Goal: Information Seeking & Learning: Learn about a topic

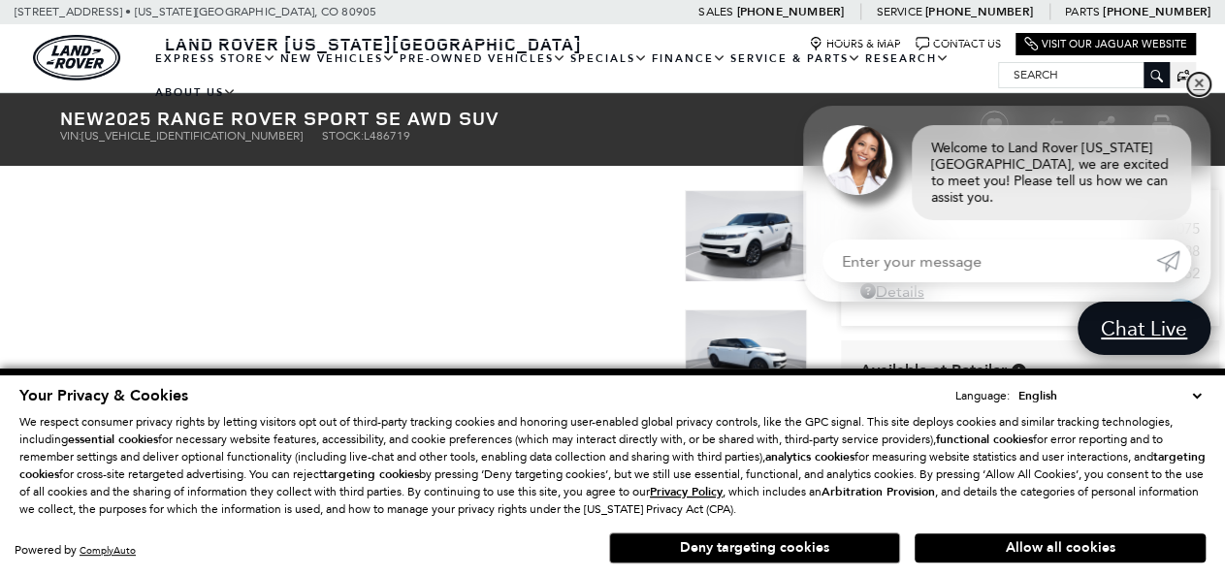
click at [1197, 96] on link "✕" at bounding box center [1198, 84] width 23 height 23
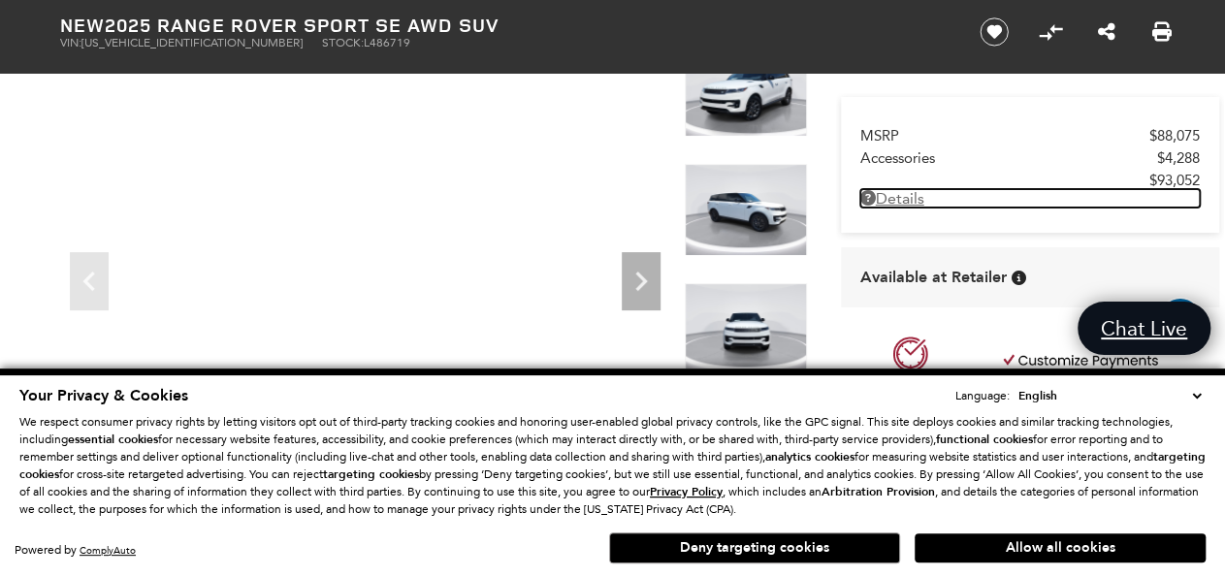
click at [901, 196] on link "Details - about pricing for: New 2025 Range Rover Sport SE AWD SUV" at bounding box center [1029, 198] width 339 height 18
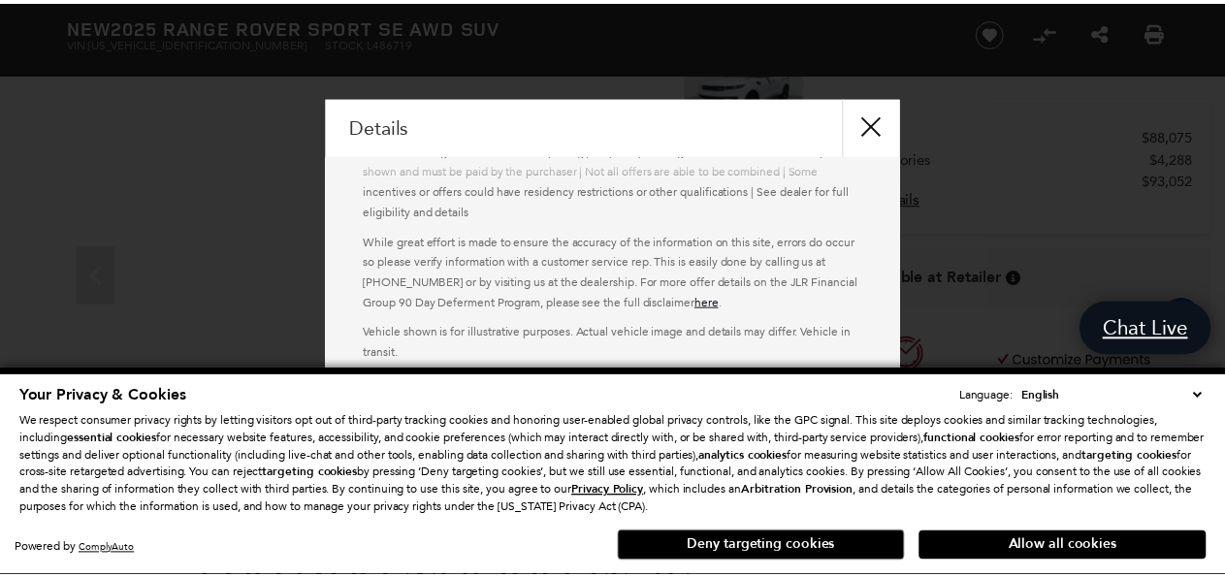
scroll to position [418, 0]
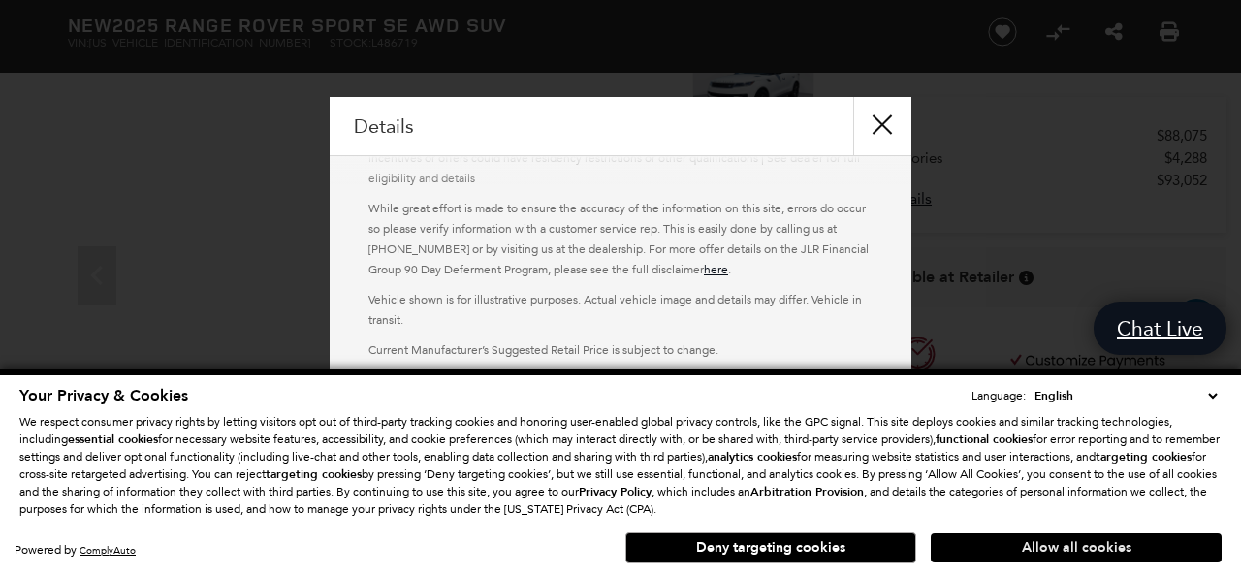
click at [995, 546] on button "Allow all cookies" at bounding box center [1076, 547] width 291 height 29
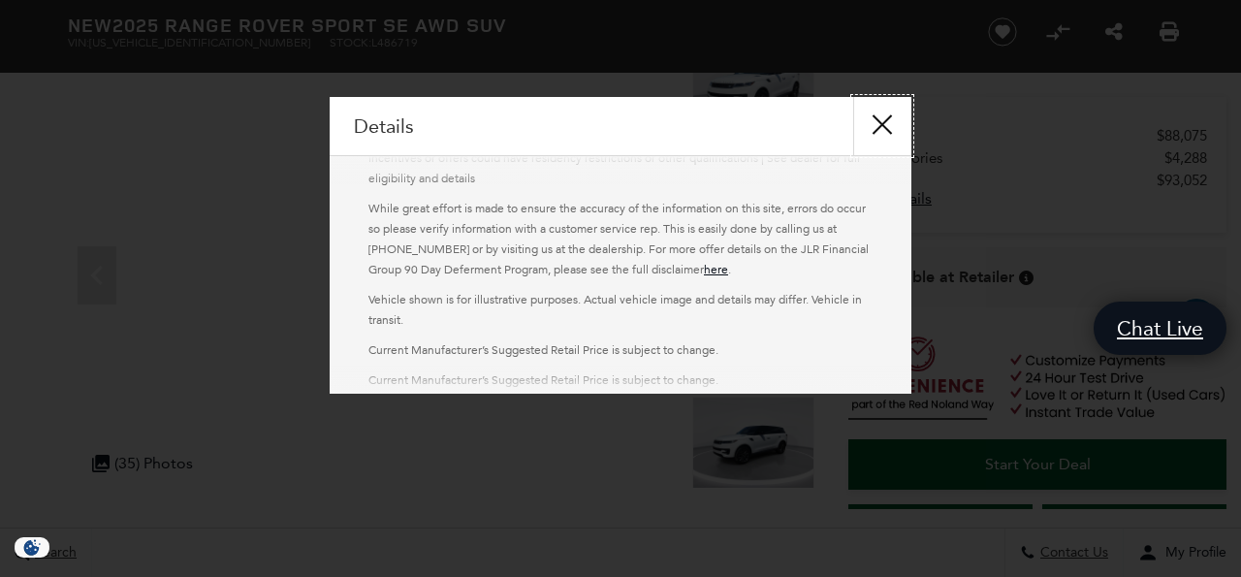
click at [877, 123] on button "close" at bounding box center [882, 126] width 58 height 58
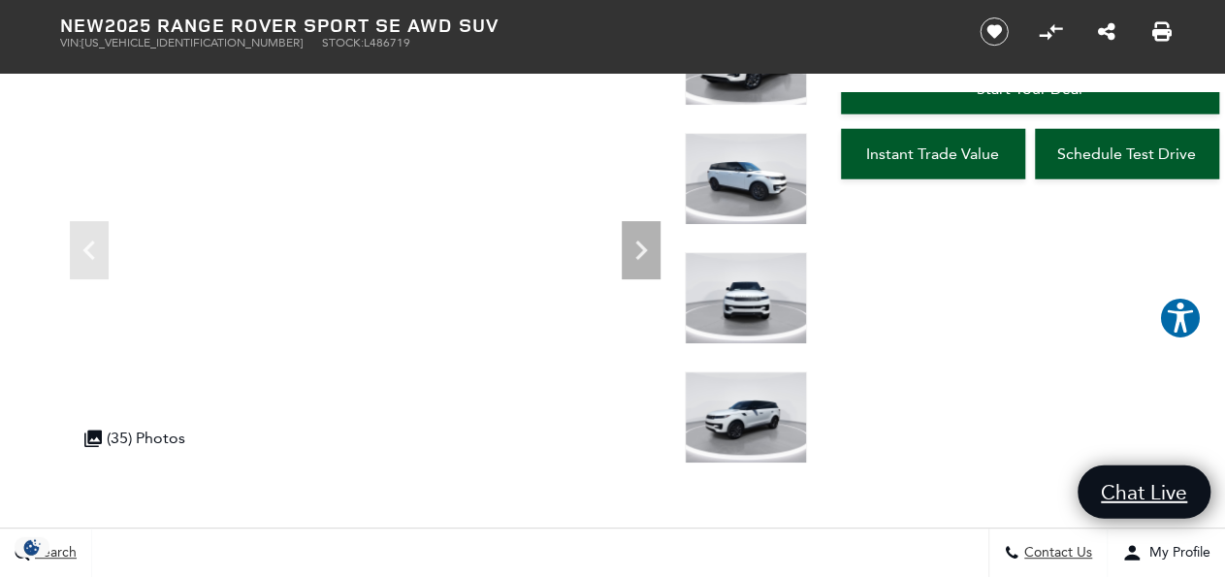
scroll to position [375, 0]
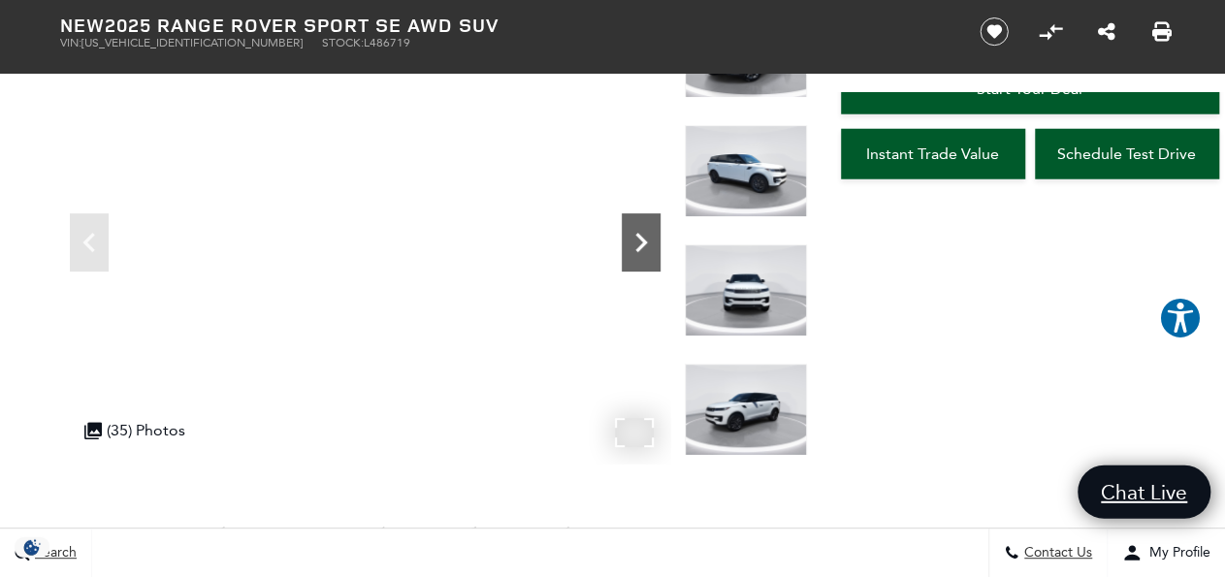
click at [629, 232] on icon "Next" at bounding box center [641, 242] width 39 height 39
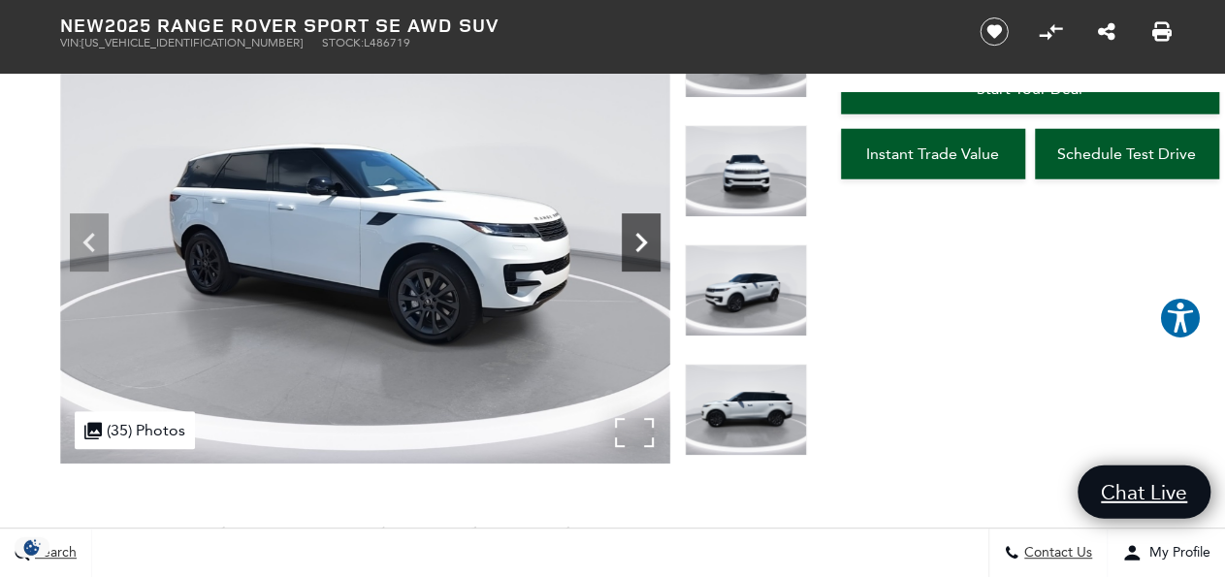
click at [643, 237] on icon "Next" at bounding box center [641, 242] width 39 height 39
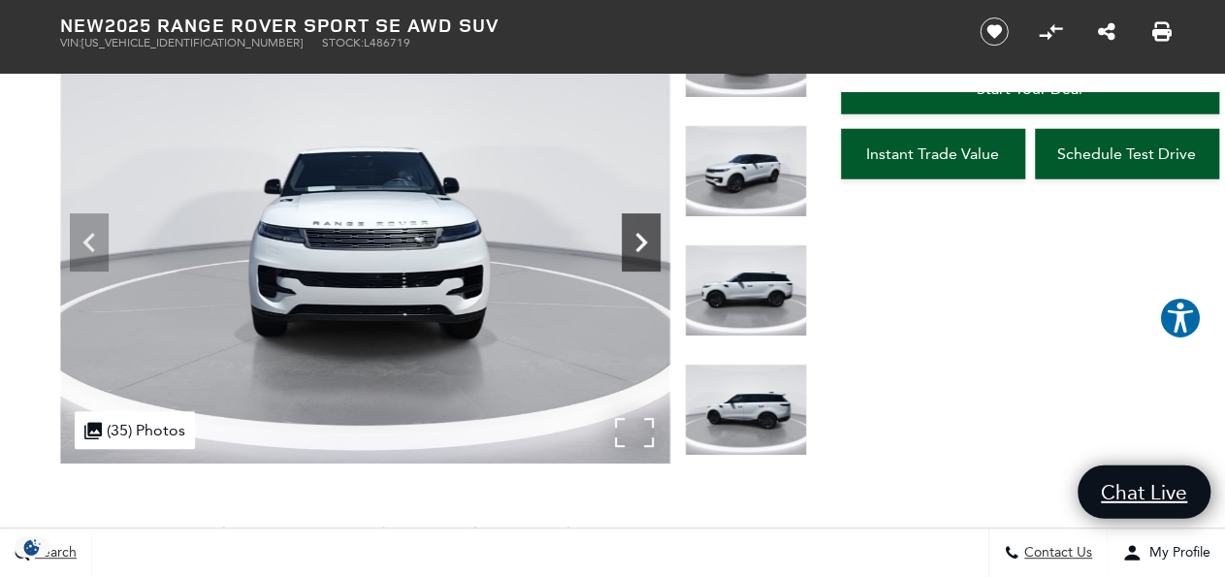
click at [643, 237] on icon "Next" at bounding box center [641, 242] width 39 height 39
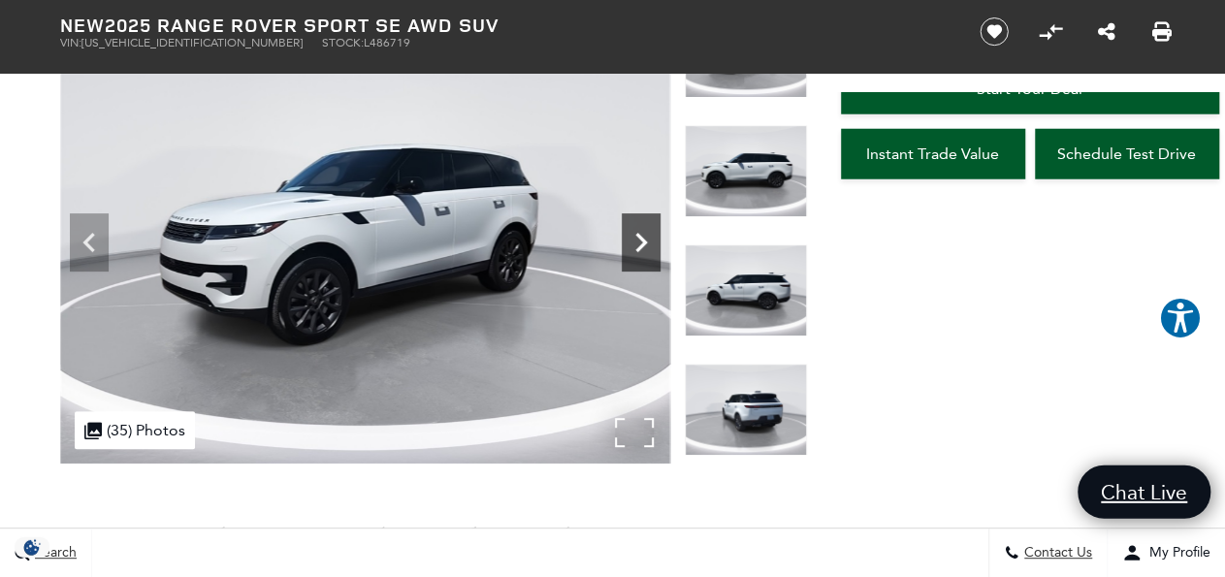
click at [643, 237] on icon "Next" at bounding box center [641, 242] width 39 height 39
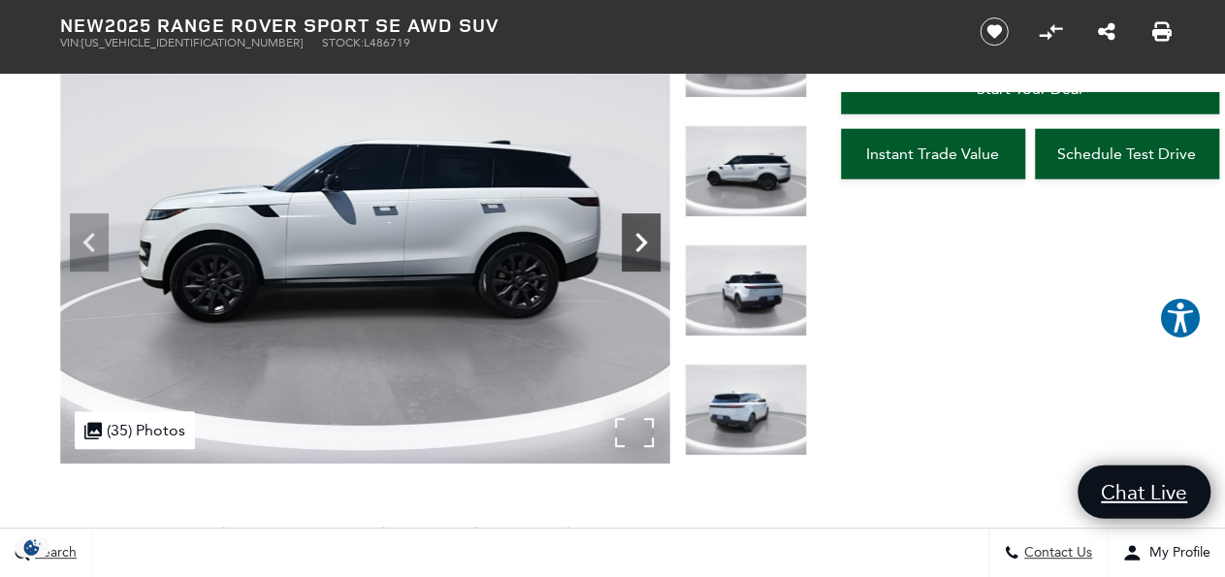
click at [643, 237] on icon "Next" at bounding box center [641, 242] width 39 height 39
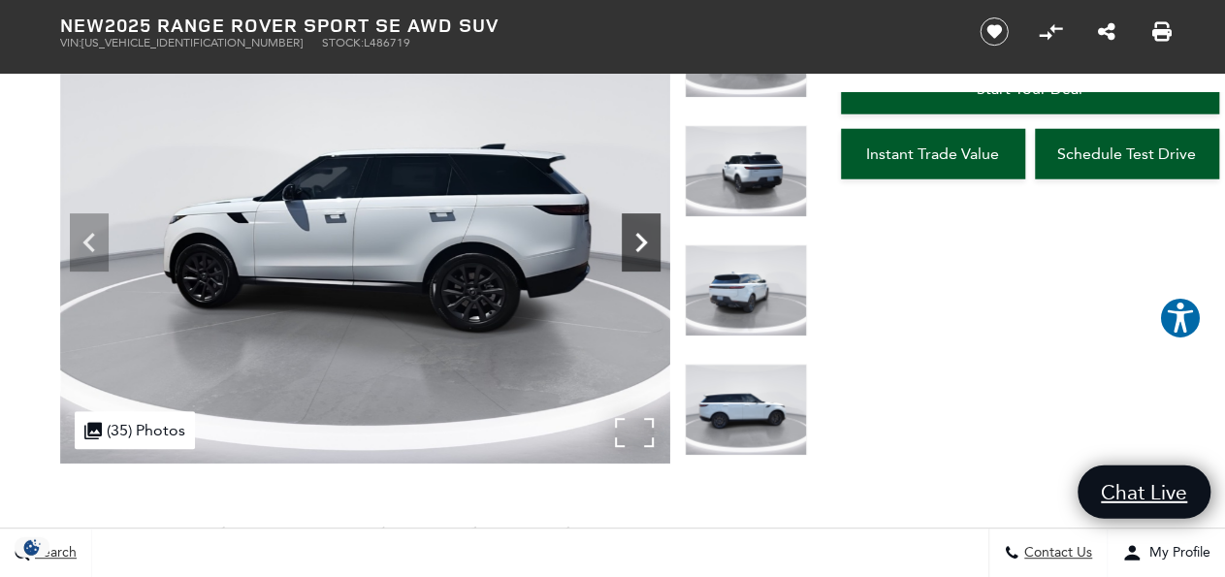
click at [643, 237] on icon "Next" at bounding box center [641, 242] width 39 height 39
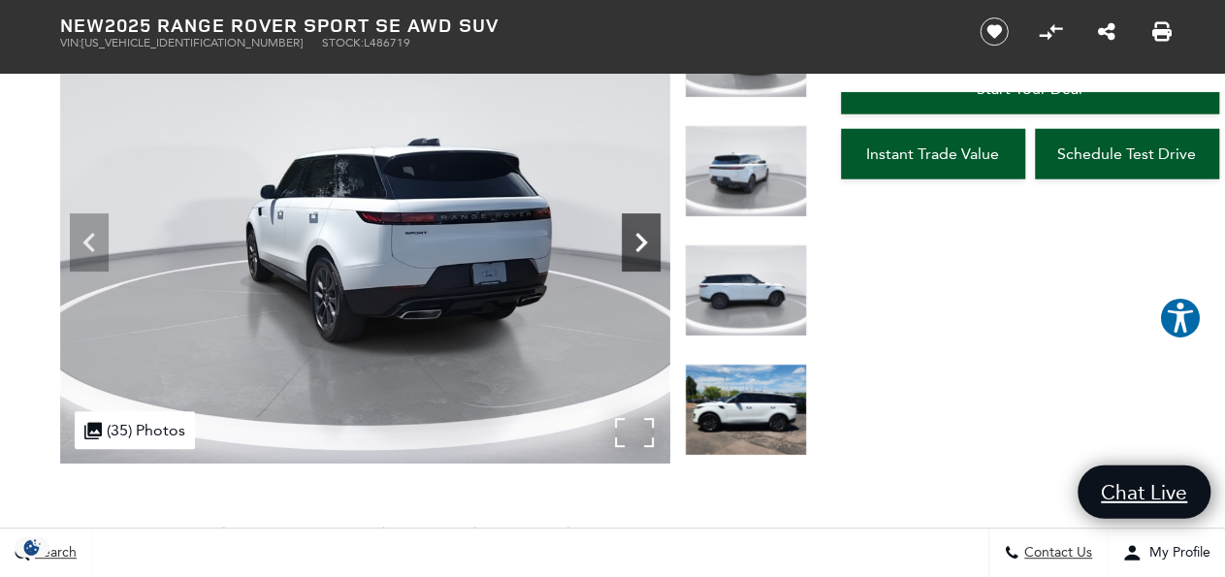
click at [643, 237] on icon "Next" at bounding box center [641, 242] width 39 height 39
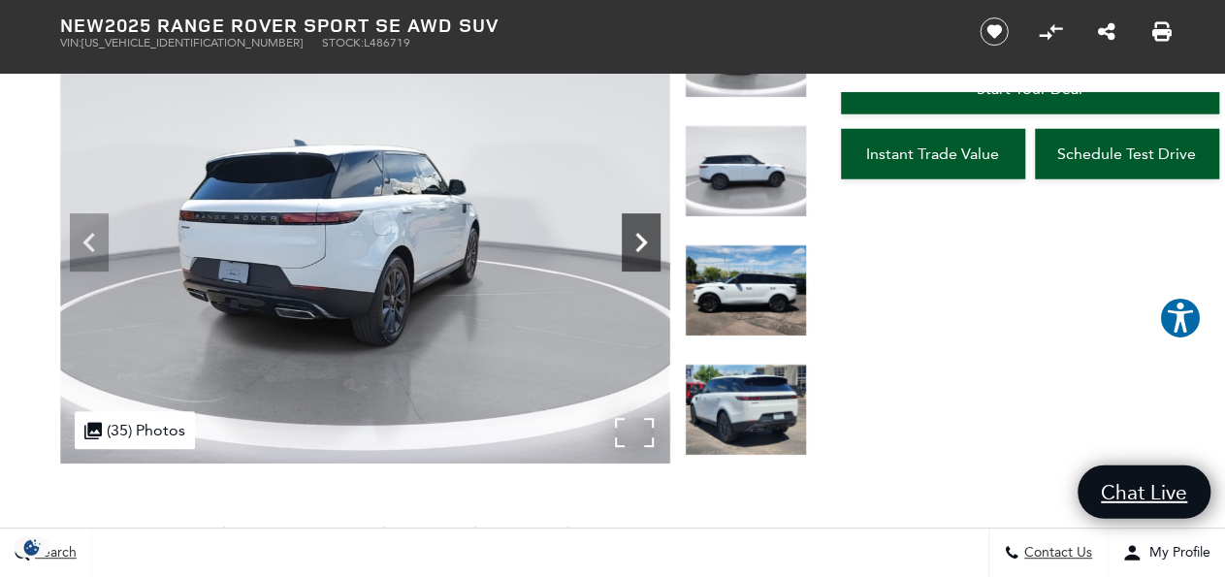
click at [643, 237] on icon "Next" at bounding box center [641, 242] width 39 height 39
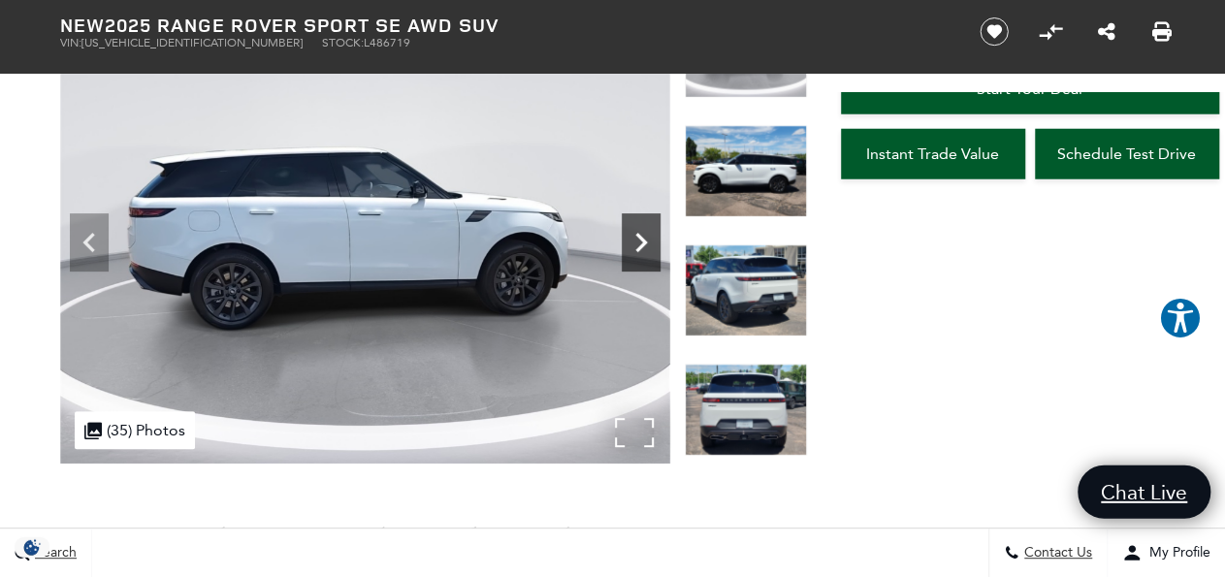
click at [643, 237] on icon "Next" at bounding box center [641, 242] width 39 height 39
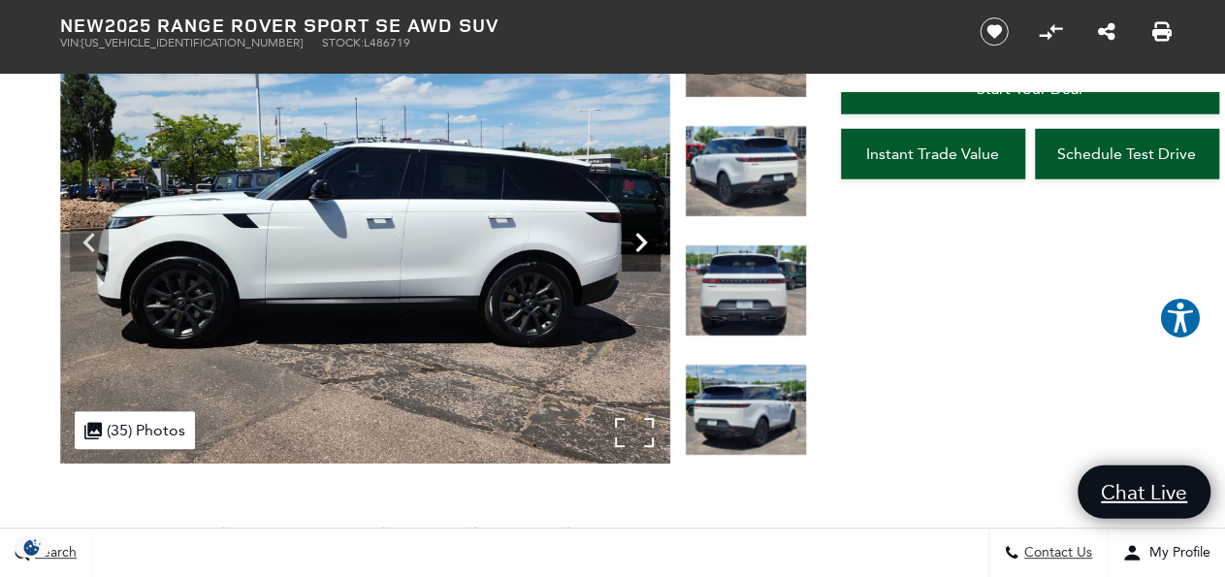
click at [643, 237] on icon "Next" at bounding box center [641, 242] width 39 height 39
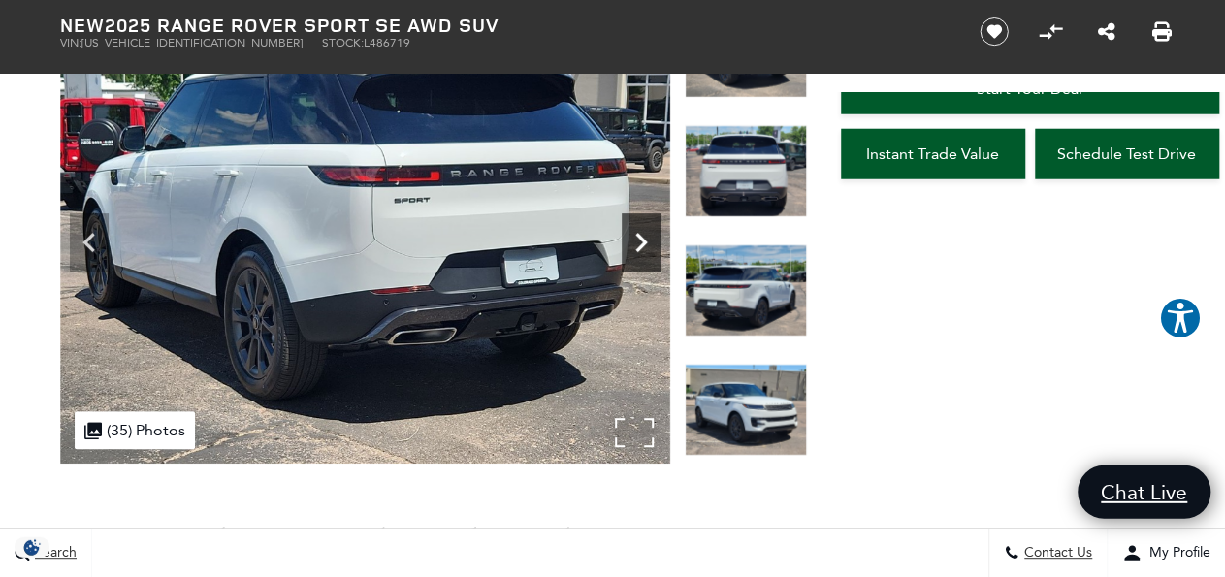
click at [643, 237] on icon "Next" at bounding box center [641, 242] width 39 height 39
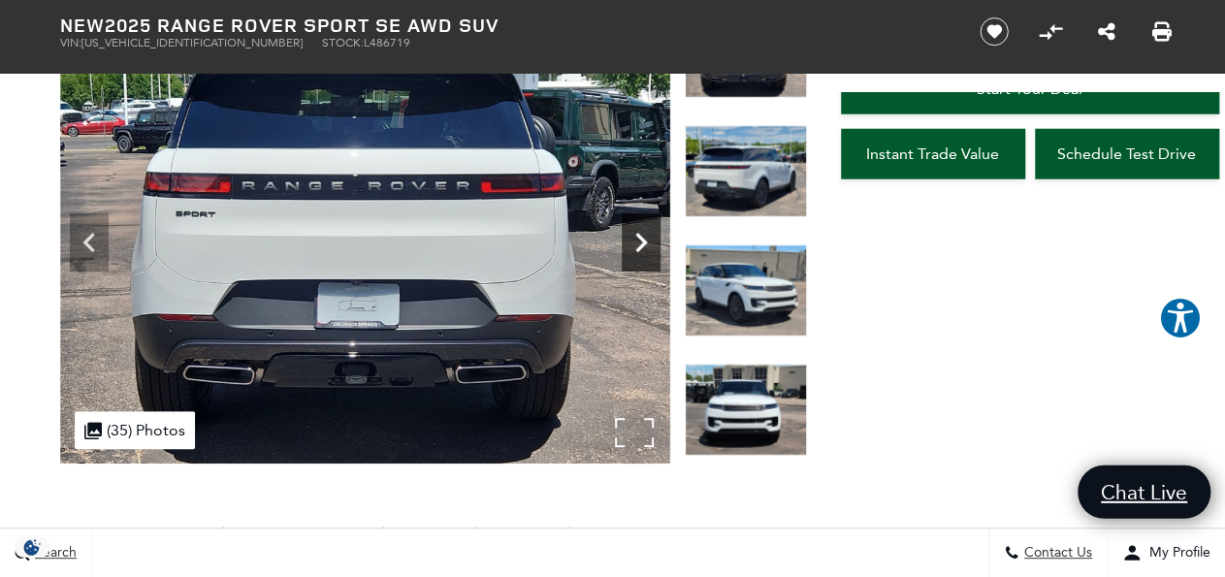
click at [643, 237] on icon "Next" at bounding box center [641, 242] width 39 height 39
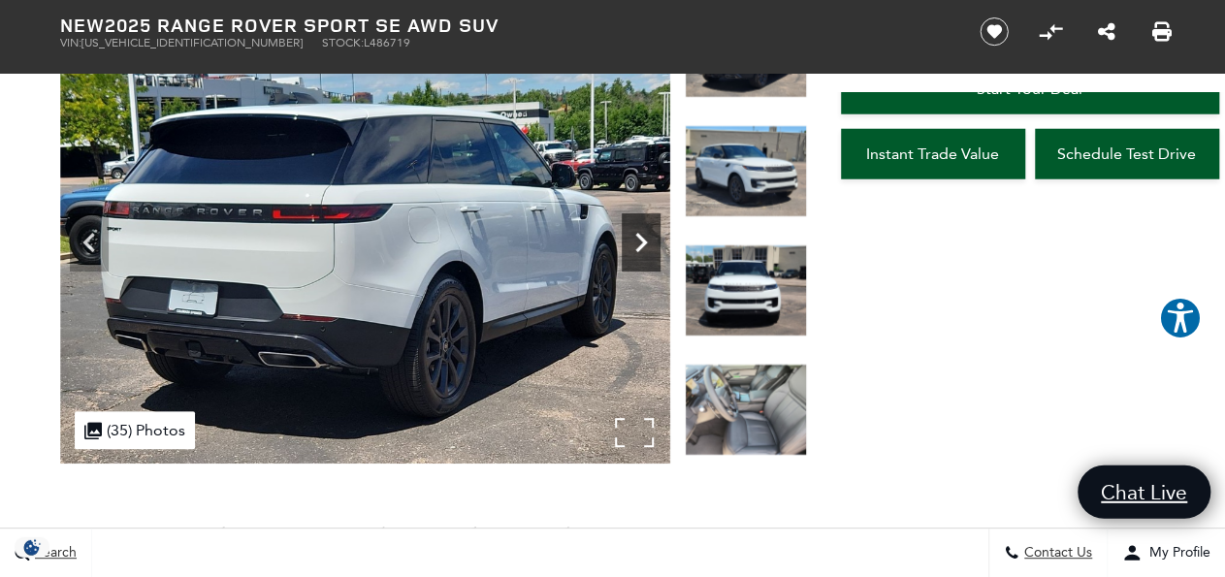
click at [643, 237] on icon "Next" at bounding box center [641, 242] width 39 height 39
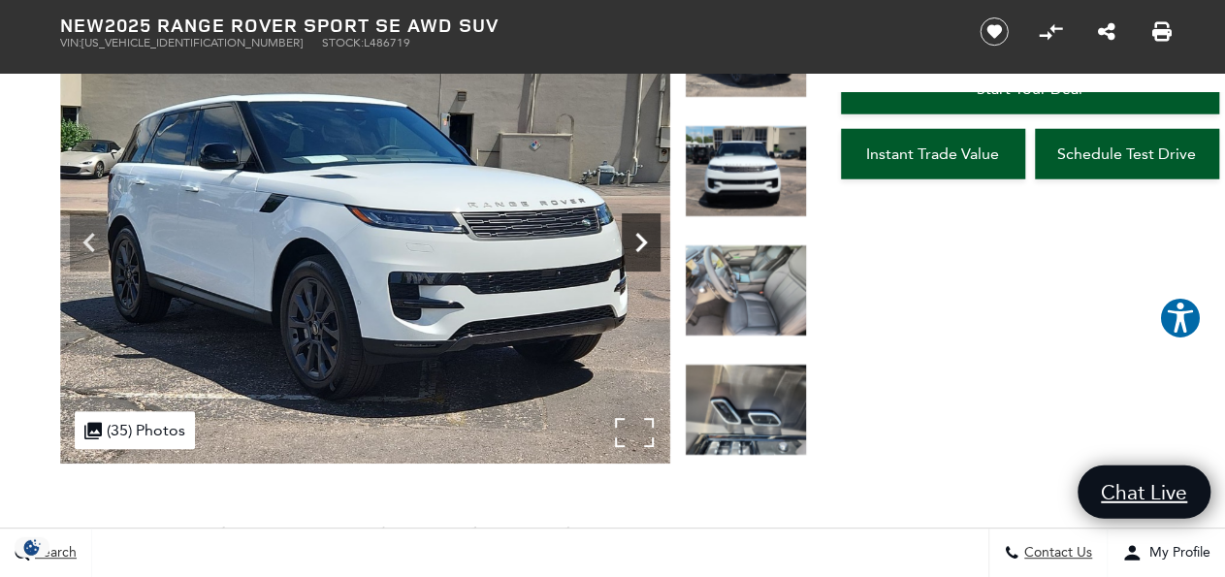
click at [643, 237] on icon "Next" at bounding box center [641, 242] width 39 height 39
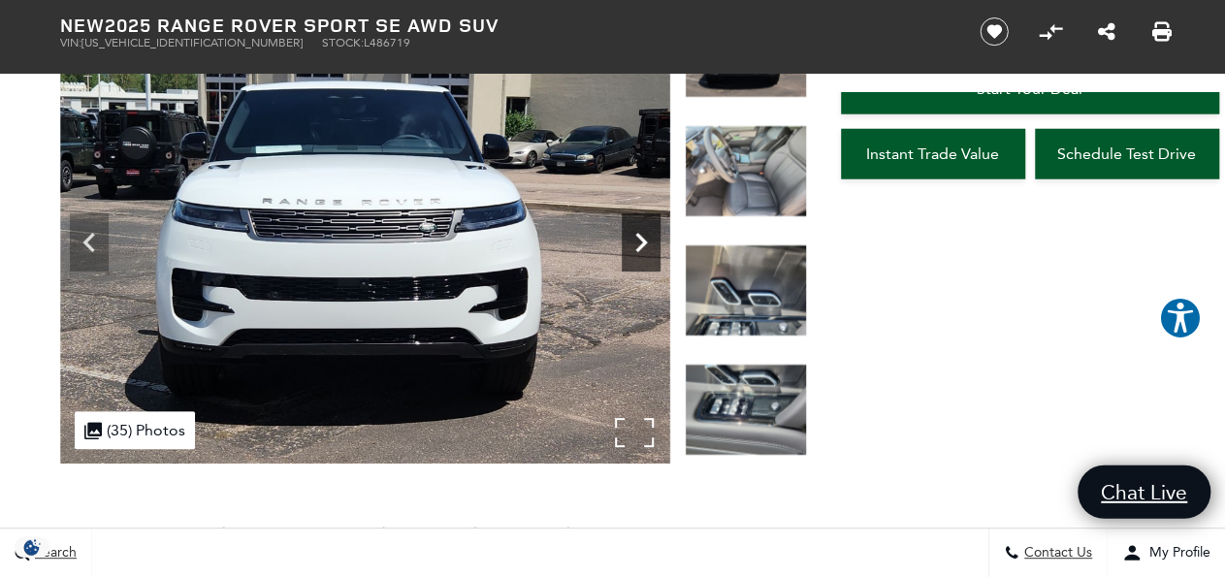
click at [643, 237] on icon "Next" at bounding box center [641, 242] width 39 height 39
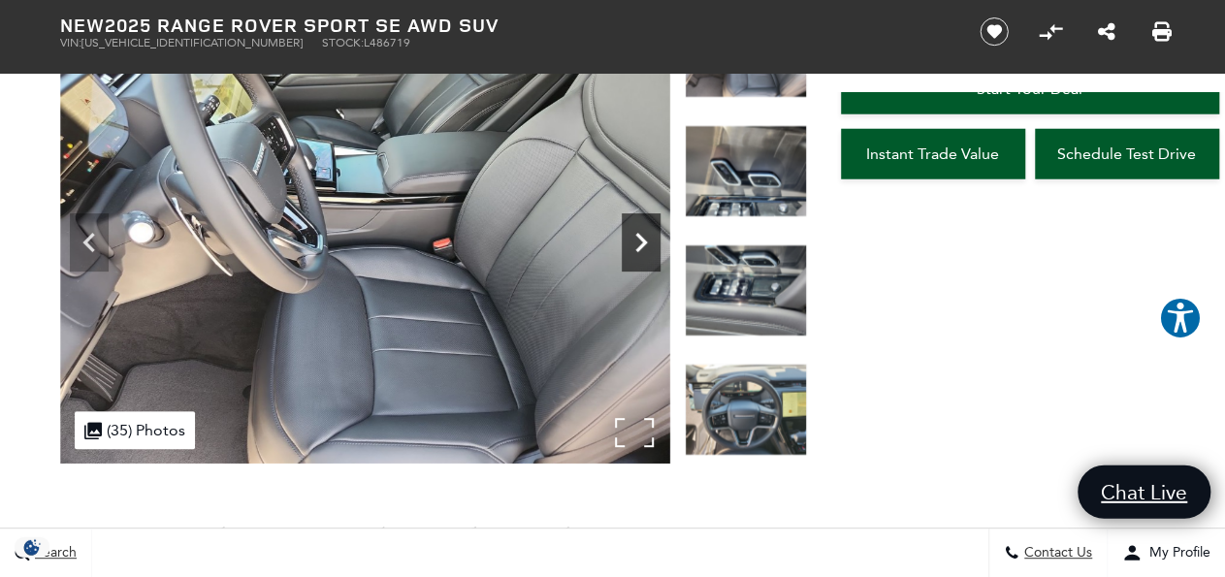
click at [643, 237] on icon "Next" at bounding box center [641, 242] width 39 height 39
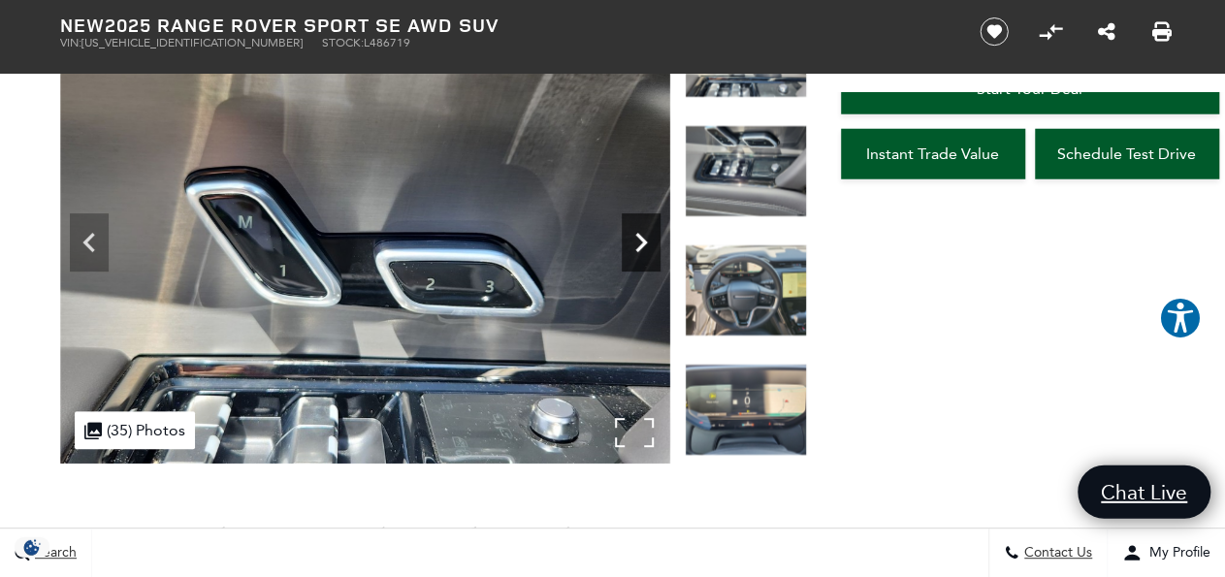
click at [643, 237] on icon "Next" at bounding box center [641, 242] width 39 height 39
